Goal: Task Accomplishment & Management: Manage account settings

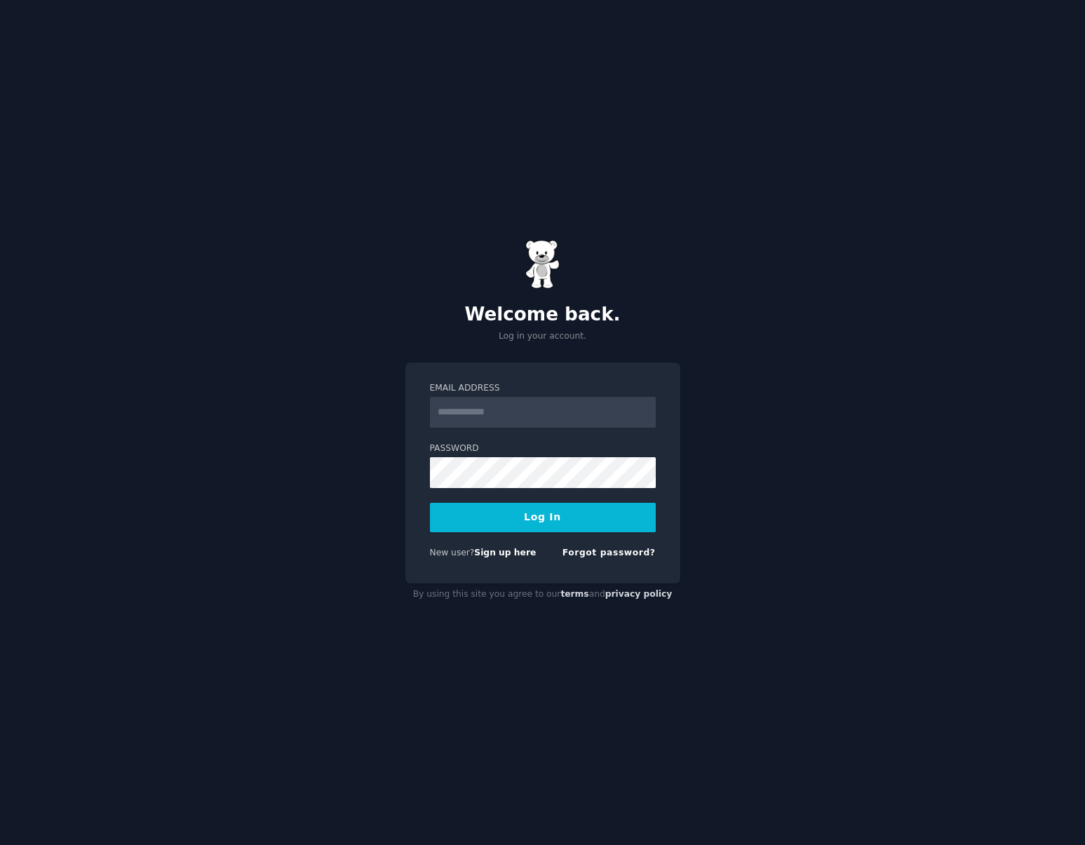
click at [548, 395] on div "Email Address" at bounding box center [543, 405] width 226 height 46
click at [548, 406] on input "Email Address" at bounding box center [543, 412] width 226 height 31
type input "**********"
drag, startPoint x: 462, startPoint y: 410, endPoint x: 401, endPoint y: 408, distance: 60.4
click at [401, 408] on div "**********" at bounding box center [542, 422] width 1085 height 845
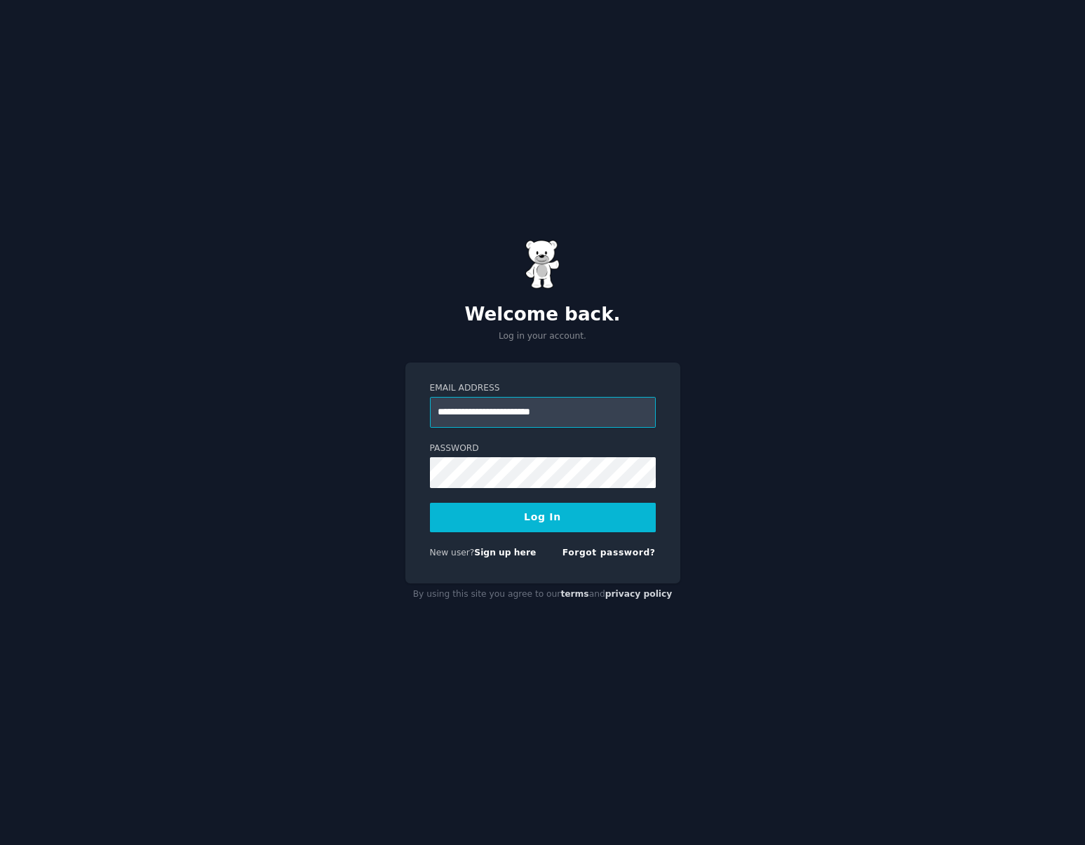
click at [594, 413] on input "**********" at bounding box center [543, 412] width 226 height 31
paste input "**********"
type input "**********"
click at [492, 521] on button "Log In" at bounding box center [543, 517] width 226 height 29
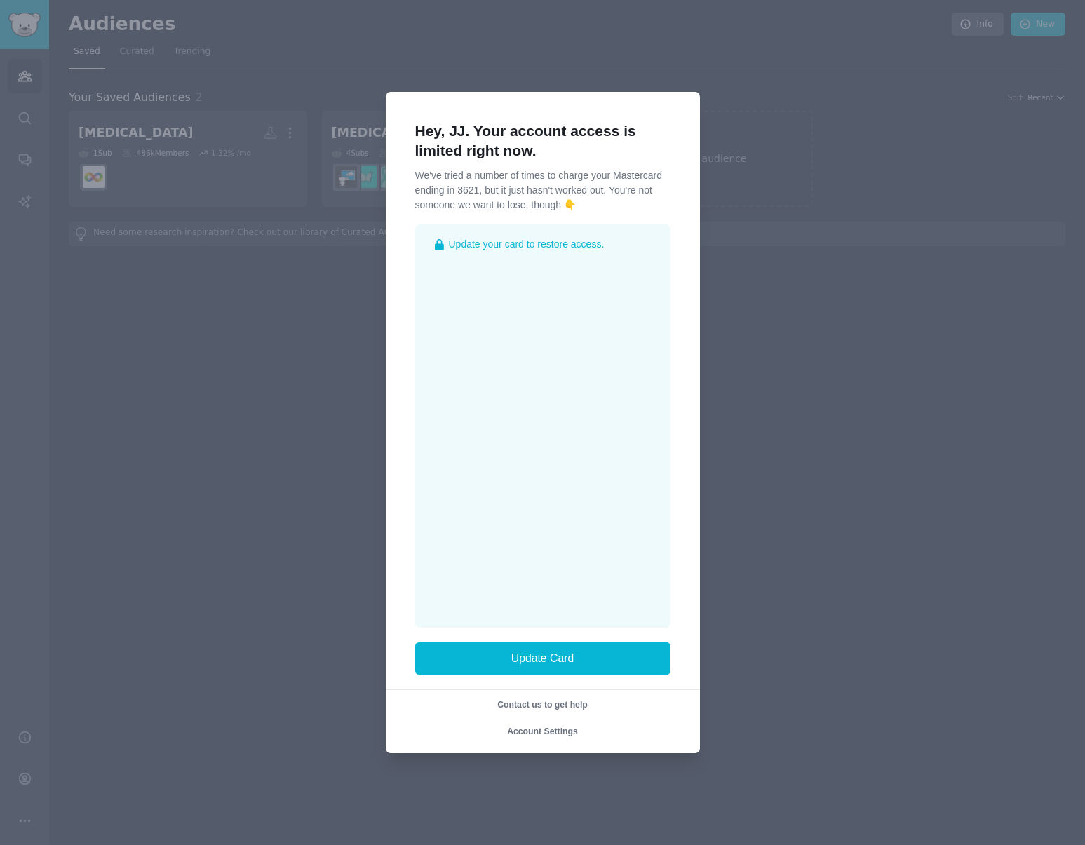
click at [760, 305] on div at bounding box center [542, 422] width 1085 height 845
click at [690, 147] on div "Hey, JJ. Your account access is limited right now. We've tried a number of time…" at bounding box center [543, 422] width 314 height 661
click at [801, 680] on div at bounding box center [542, 422] width 1085 height 845
click at [893, 277] on div at bounding box center [542, 422] width 1085 height 845
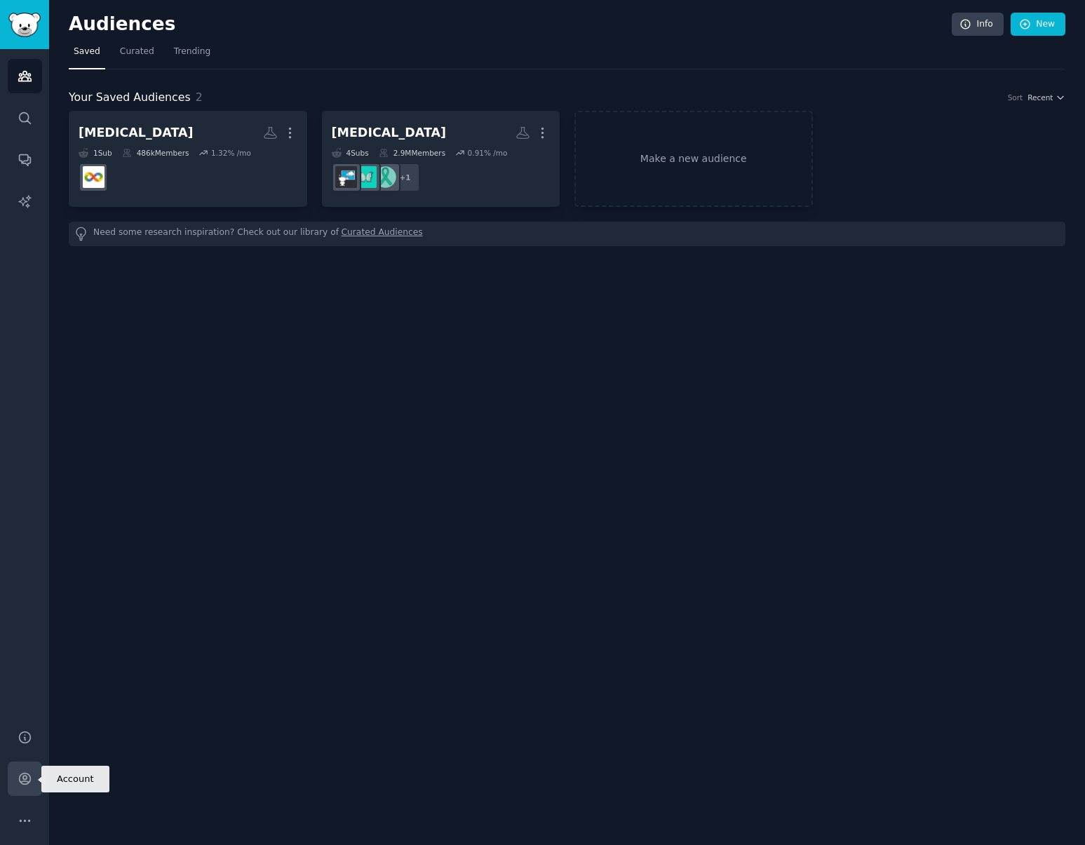
click at [18, 768] on link "Account" at bounding box center [25, 779] width 34 height 34
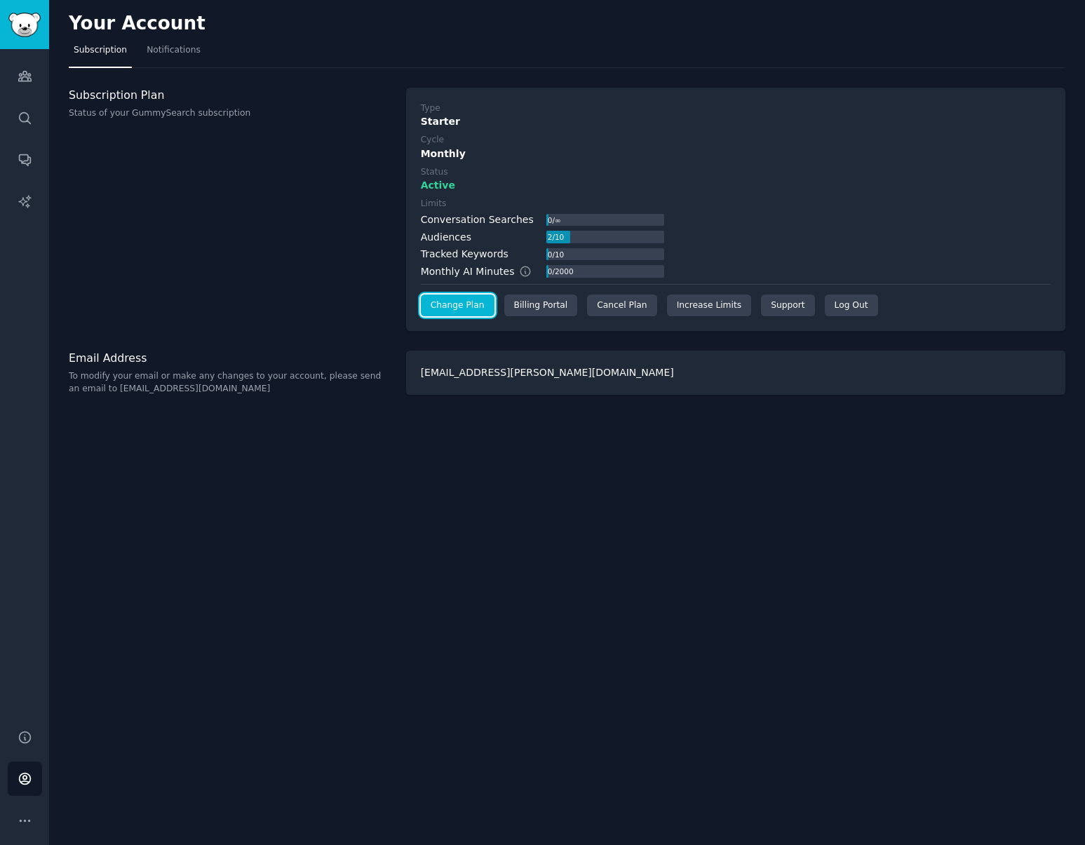
click at [457, 304] on link "Change Plan" at bounding box center [458, 306] width 74 height 22
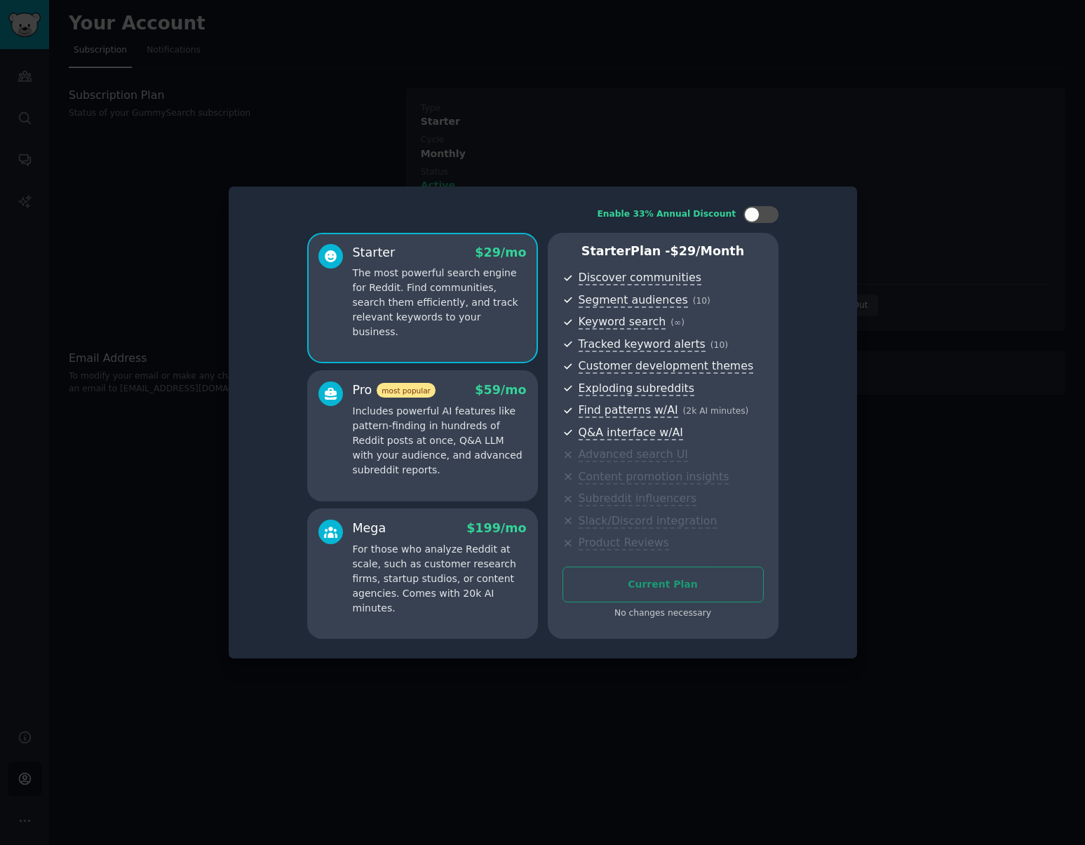
click at [932, 346] on div at bounding box center [542, 422] width 1085 height 845
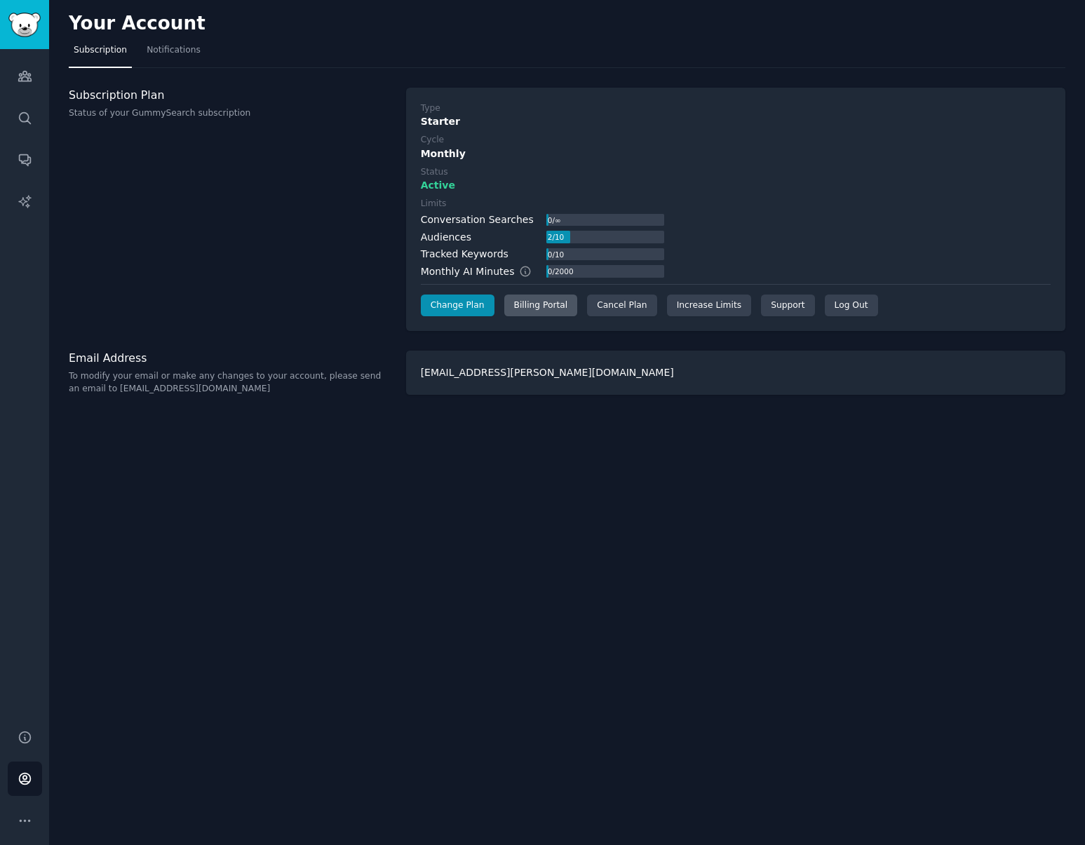
click at [530, 307] on div "Billing Portal" at bounding box center [541, 306] width 74 height 22
click at [438, 310] on link "Change Plan" at bounding box center [458, 306] width 74 height 22
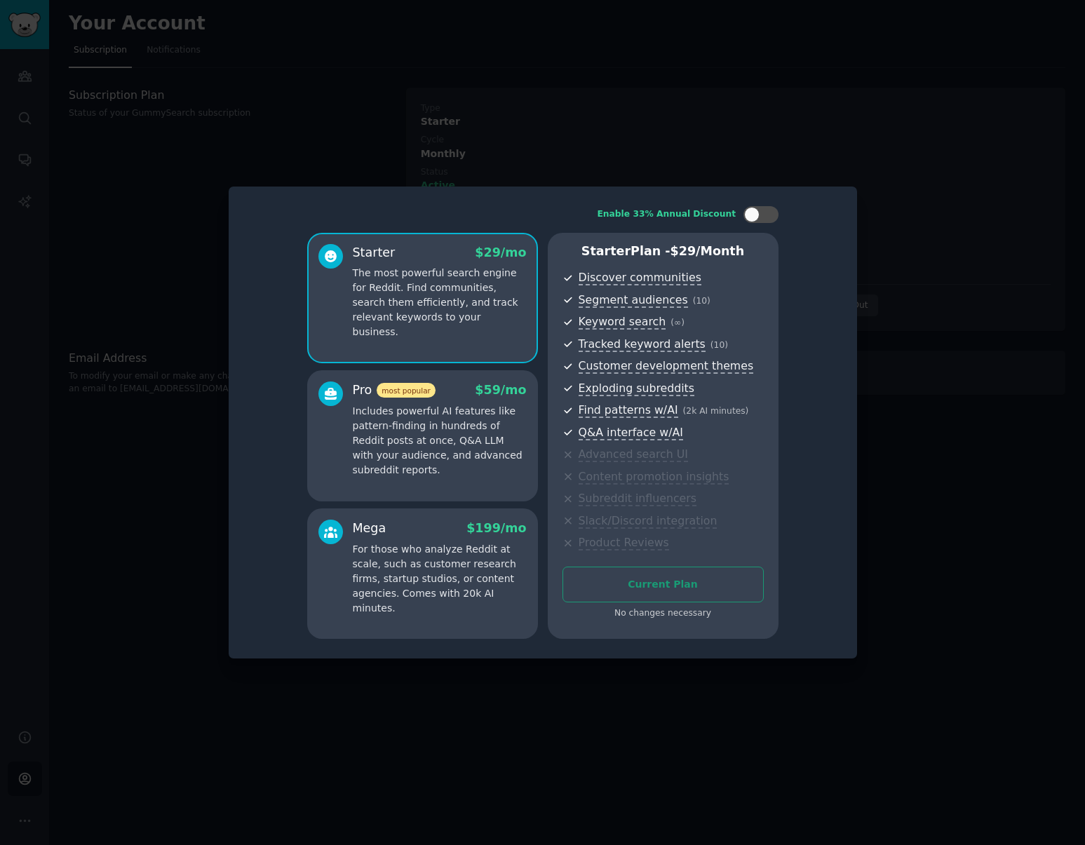
click at [861, 329] on div at bounding box center [542, 422] width 1085 height 845
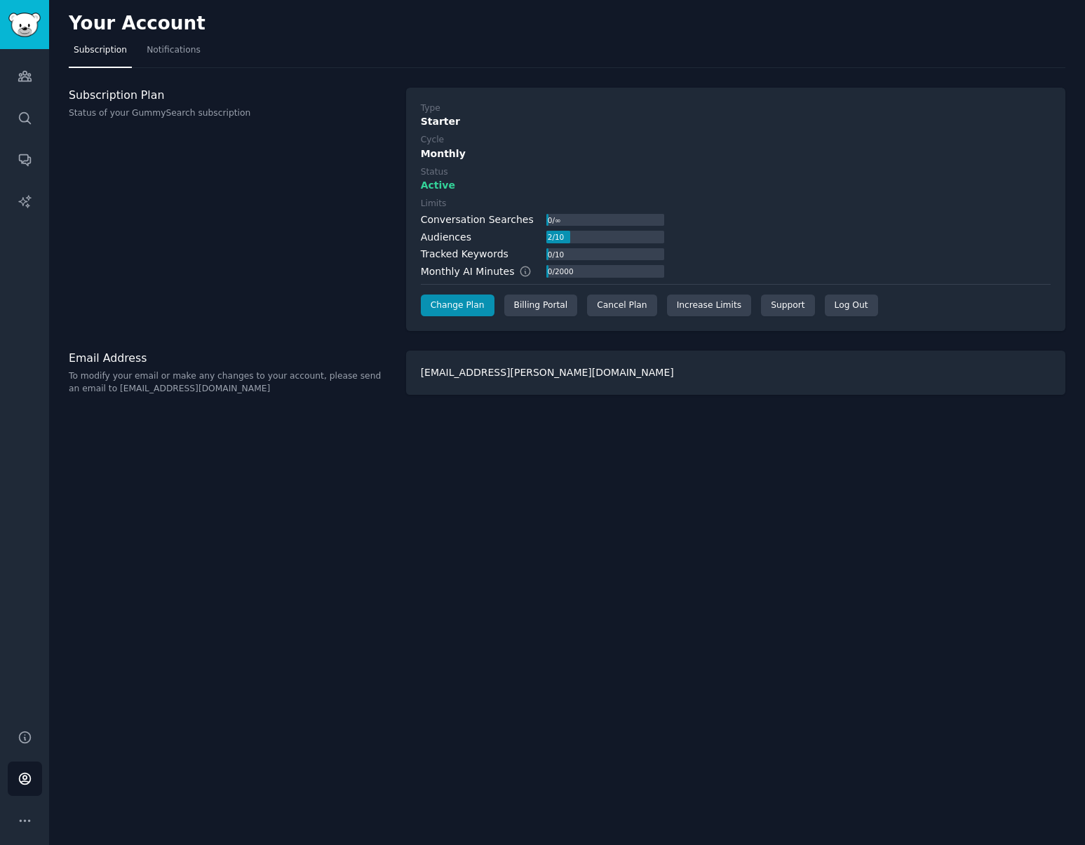
click at [596, 292] on div "Type Starter Cycle Monthly Status Active Limits Conversation Searches 0 / ∞ Aud…" at bounding box center [736, 209] width 630 height 215
click at [607, 307] on div "Cancel Plan" at bounding box center [621, 306] width 69 height 22
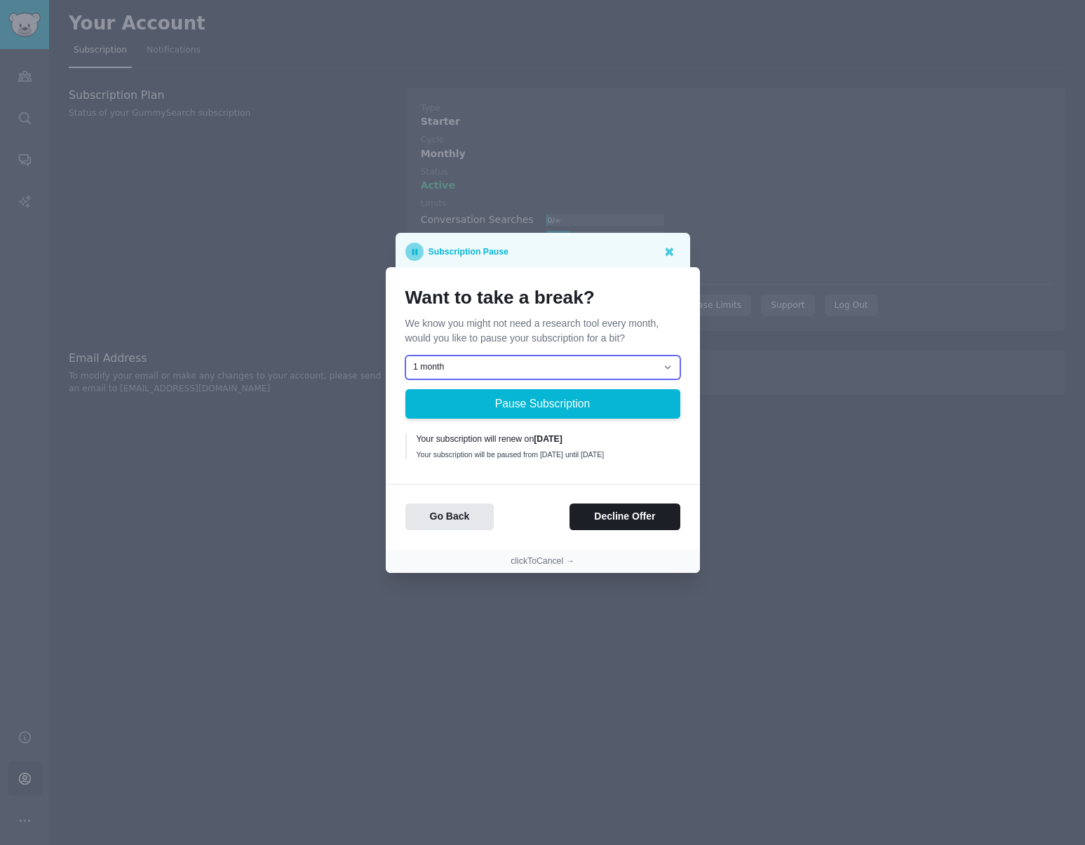
click at [630, 361] on select "1 month 2 months 3 months Choose a custom date to resume" at bounding box center [542, 368] width 275 height 24
click at [617, 510] on button "Decline Offer" at bounding box center [625, 517] width 110 height 27
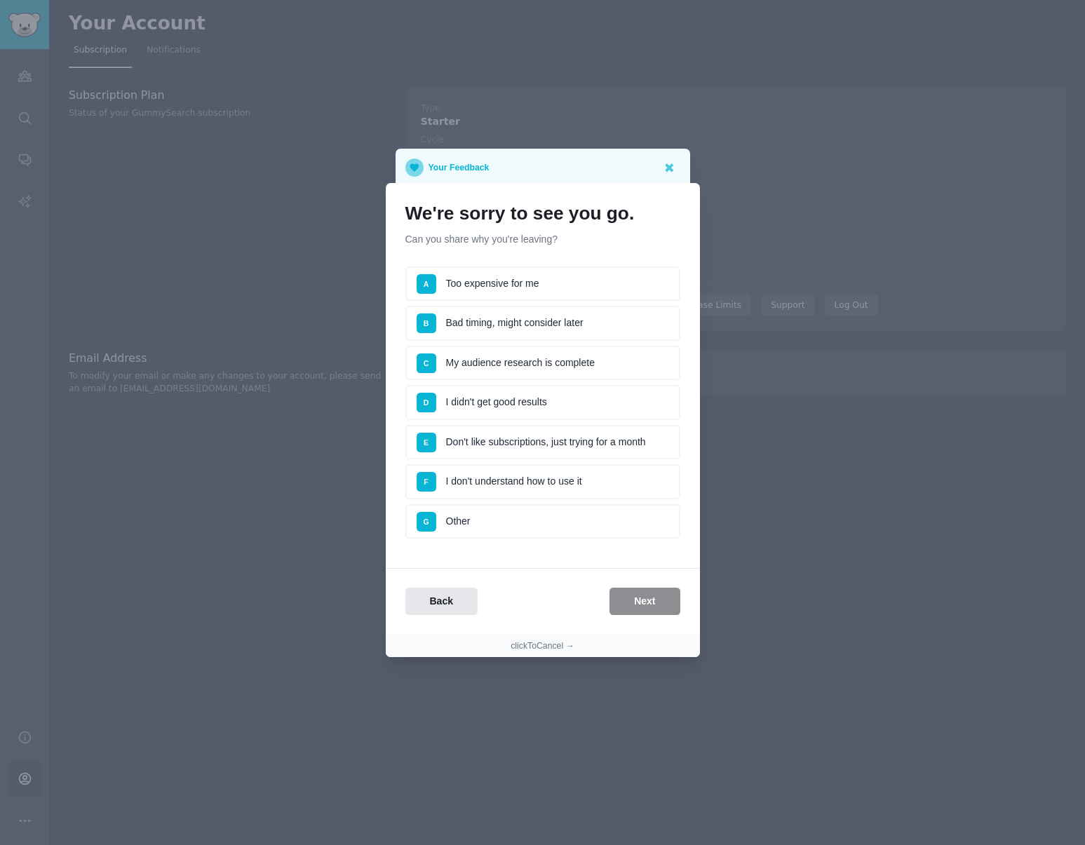
click at [589, 326] on li "B Bad timing, might consider later" at bounding box center [542, 323] width 275 height 35
click at [640, 605] on button "Next" at bounding box center [644, 601] width 70 height 27
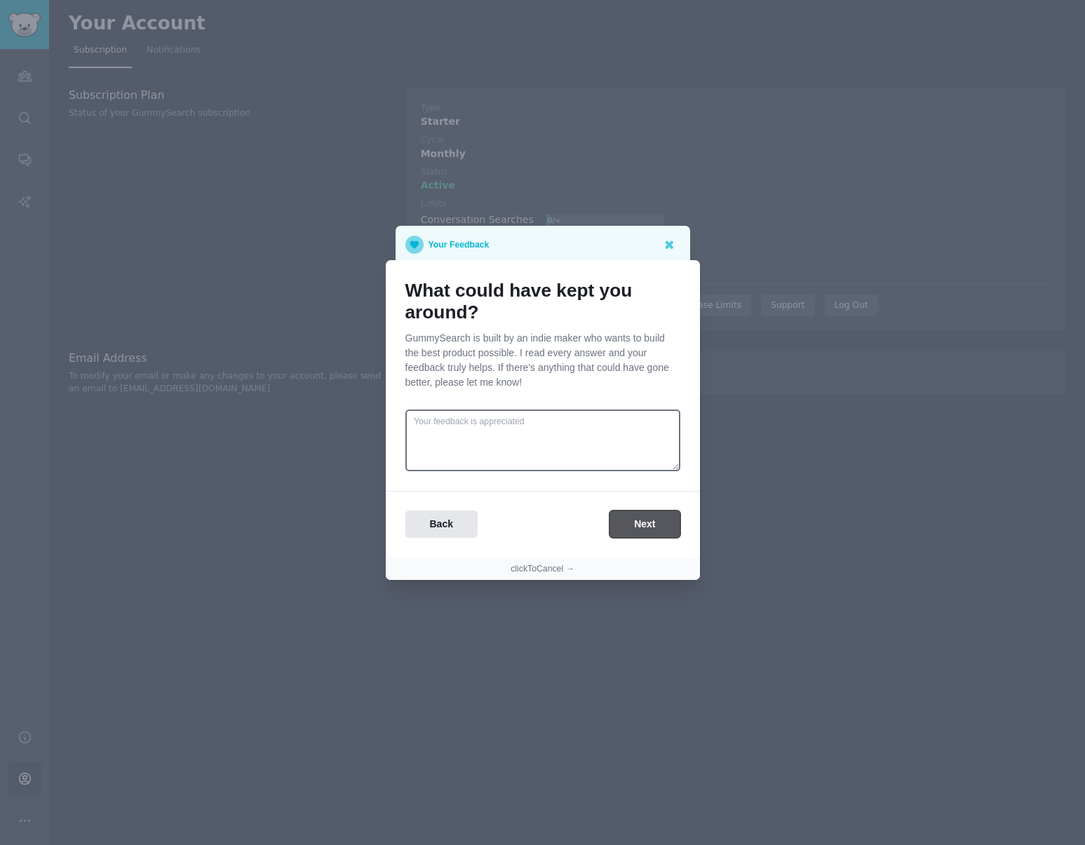
click at [638, 533] on button "Next" at bounding box center [644, 524] width 70 height 27
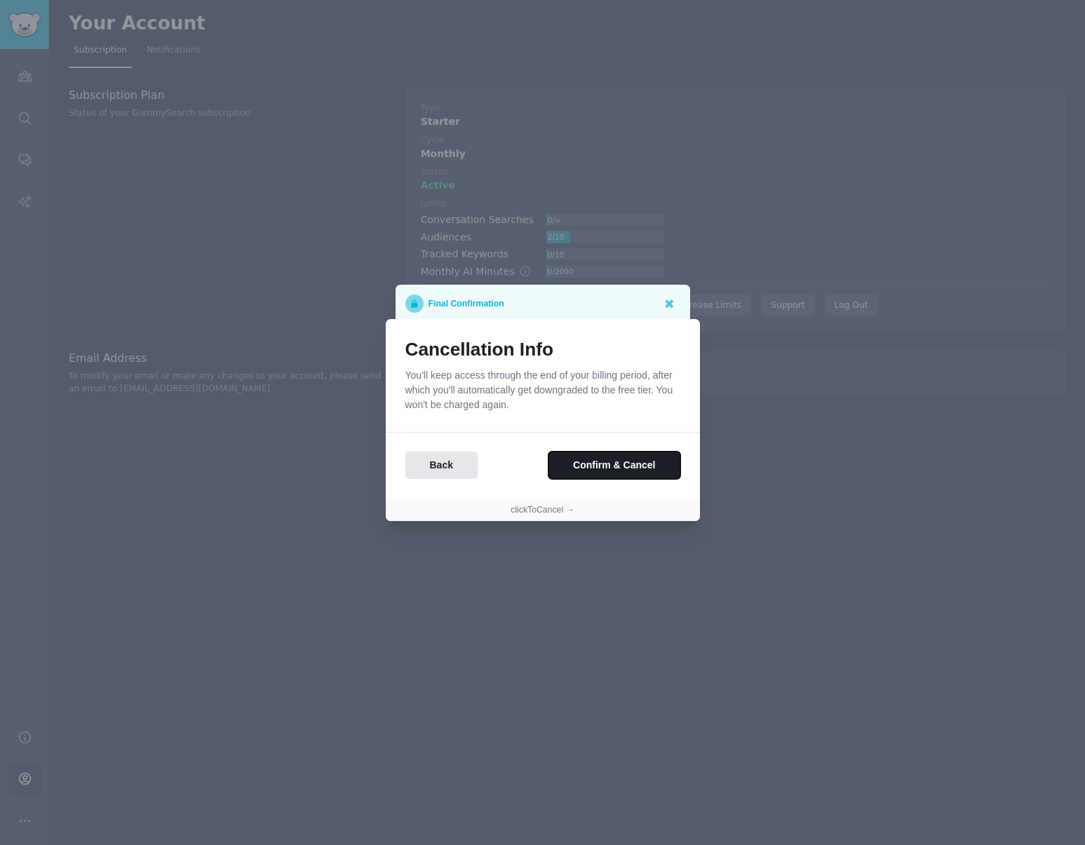
click at [613, 462] on button "Confirm & Cancel" at bounding box center [613, 465] width 131 height 27
